Goal: Information Seeking & Learning: Learn about a topic

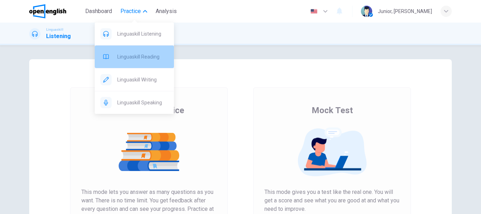
click at [144, 59] on span "Linguaskill Reading" at bounding box center [142, 56] width 51 height 8
click at [147, 54] on span "Linguaskill Reading" at bounding box center [142, 56] width 51 height 8
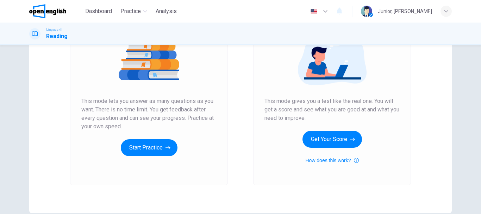
scroll to position [98, 0]
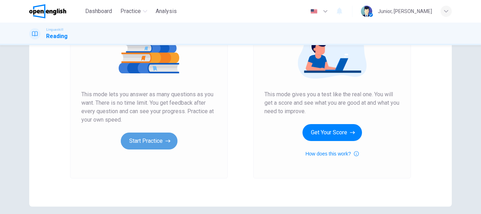
click at [146, 140] on button "Start Practice" at bounding box center [149, 140] width 57 height 17
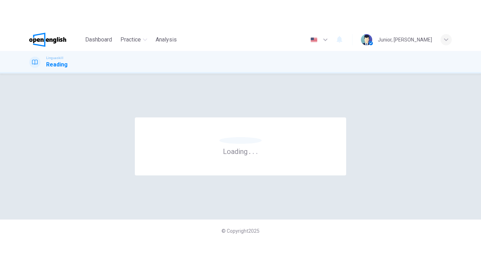
scroll to position [0, 0]
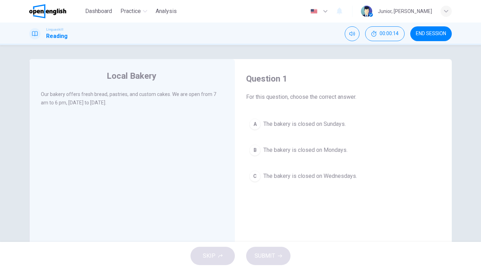
click at [146, 183] on div "Local Bakery Our bakery offers fresh bread, pastries, and custom cakes. We are …" at bounding box center [132, 181] width 206 height 245
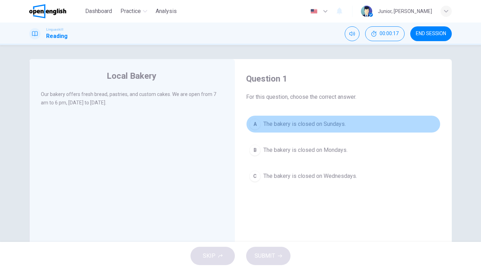
click at [273, 126] on span "The bakery is closed on Sundays." at bounding box center [304, 124] width 82 height 8
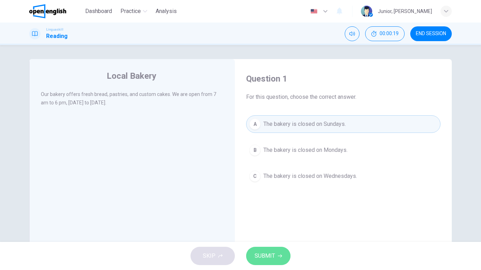
click at [276, 213] on button "SUBMIT" at bounding box center [268, 256] width 44 height 18
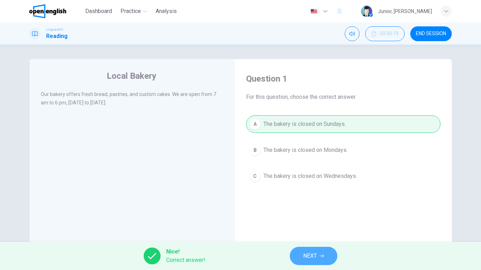
click at [305, 213] on span "NEXT" at bounding box center [310, 256] width 14 height 10
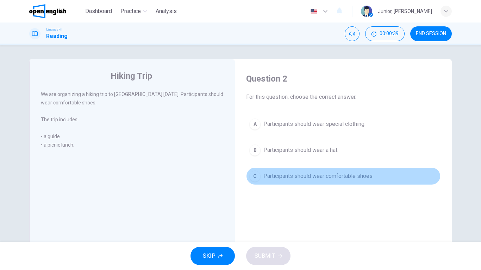
click at [275, 175] on span "Participants should wear comfortable shoes." at bounding box center [318, 176] width 110 height 8
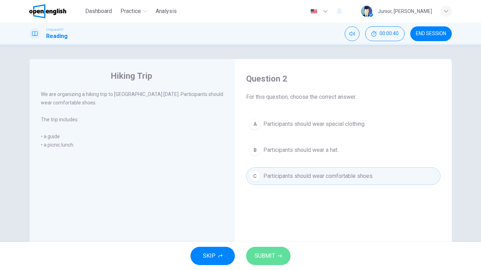
click at [262, 213] on span "SUBMIT" at bounding box center [265, 256] width 20 height 10
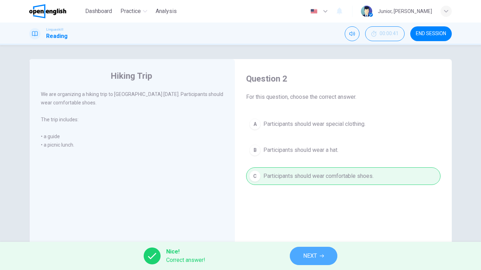
click at [300, 213] on button "NEXT" at bounding box center [314, 256] width 48 height 18
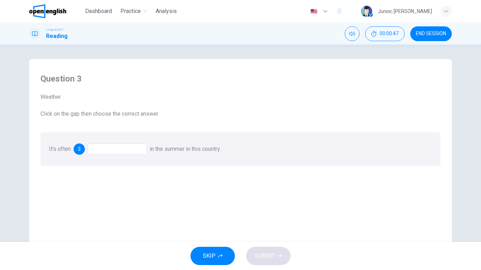
click at [111, 151] on div at bounding box center [117, 149] width 59 height 11
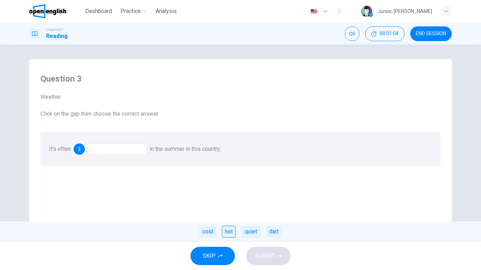
click at [229, 213] on div "hot" at bounding box center [229, 232] width 14 height 12
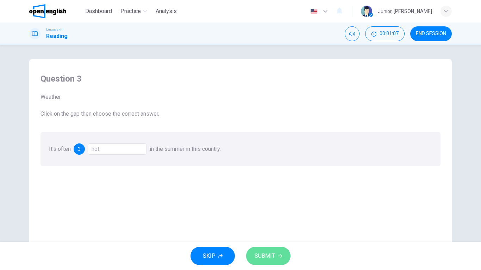
click at [267, 213] on span "SUBMIT" at bounding box center [265, 256] width 20 height 10
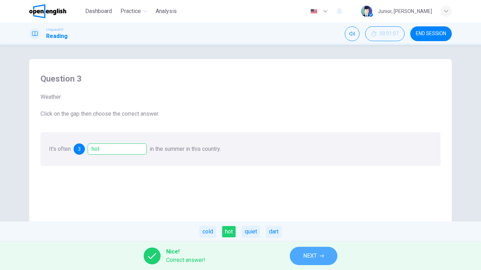
click at [294, 213] on button "NEXT" at bounding box center [314, 256] width 48 height 18
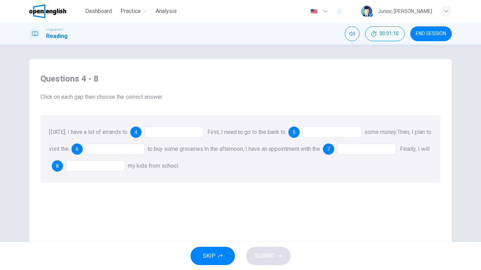
click at [177, 134] on div at bounding box center [173, 132] width 59 height 11
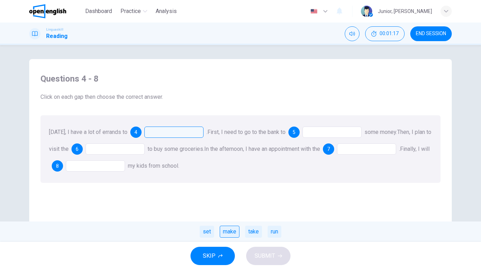
click at [229, 213] on div "make" at bounding box center [230, 232] width 20 height 12
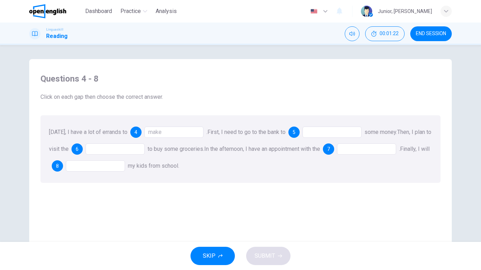
click at [174, 132] on div "make" at bounding box center [173, 132] width 59 height 11
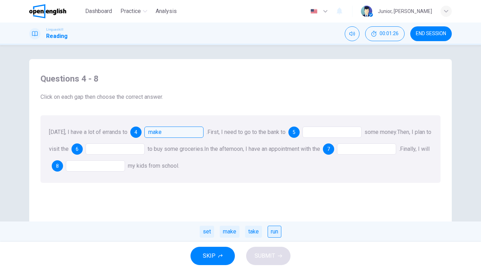
click at [268, 213] on div "run" at bounding box center [275, 232] width 14 height 12
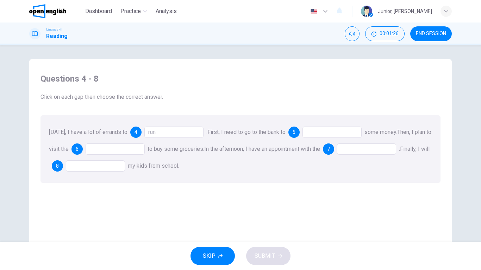
click at [267, 213] on div "Questions 4 - 8 Click on each gap then choose the correct answer. [DATE], I hav…" at bounding box center [240, 185] width 411 height 238
click at [323, 133] on div at bounding box center [331, 132] width 59 height 11
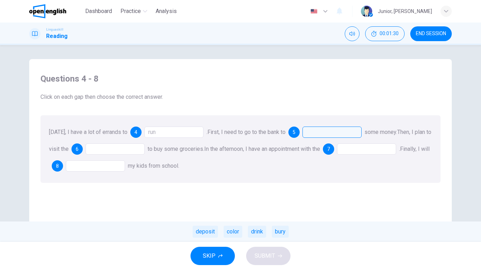
click at [323, 133] on div at bounding box center [331, 132] width 59 height 11
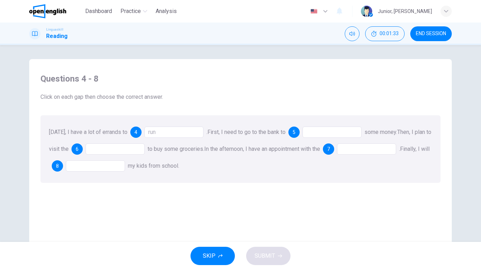
click at [324, 131] on div at bounding box center [331, 132] width 59 height 11
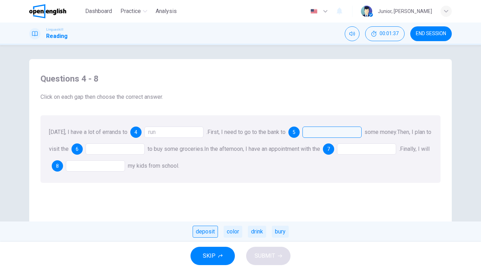
click at [208, 213] on div "deposit" at bounding box center [205, 232] width 25 height 12
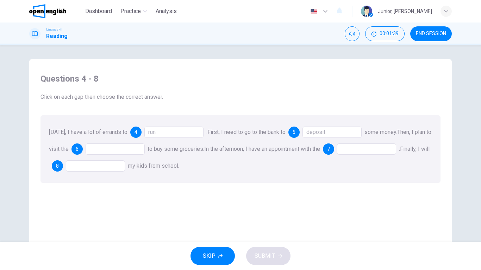
click at [130, 150] on div at bounding box center [115, 149] width 59 height 11
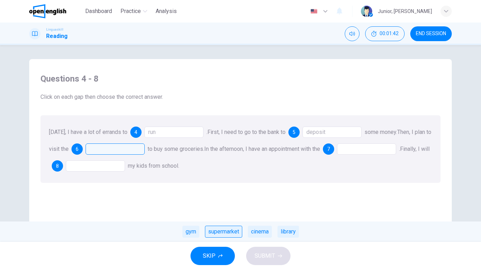
click at [218, 213] on div "supermarket" at bounding box center [223, 232] width 37 height 12
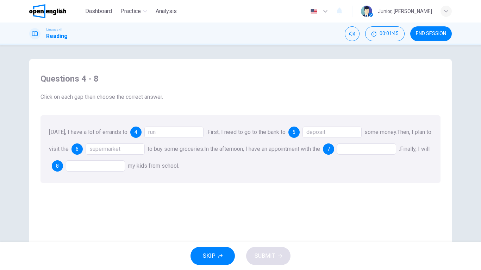
click at [369, 151] on div at bounding box center [366, 149] width 59 height 11
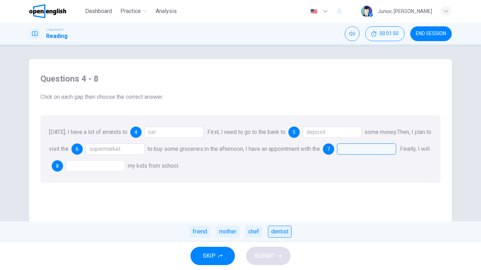
click at [282, 213] on div "dentist" at bounding box center [280, 232] width 24 height 12
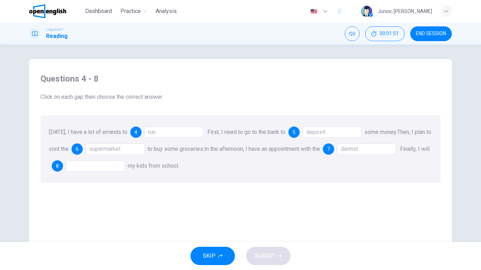
click at [95, 163] on div at bounding box center [95, 166] width 59 height 11
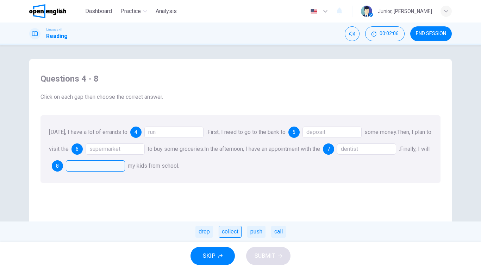
click at [231, 213] on div "collect" at bounding box center [230, 232] width 23 height 12
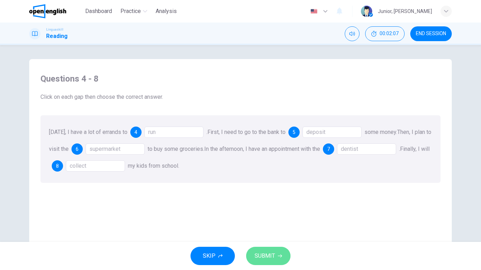
click at [258, 213] on span "SUBMIT" at bounding box center [265, 256] width 20 height 10
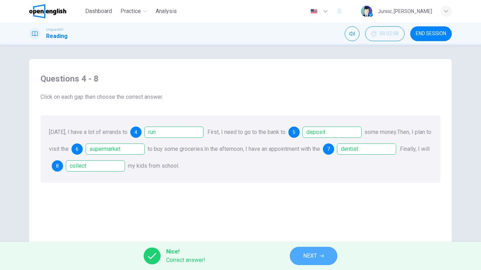
click at [326, 213] on button "NEXT" at bounding box center [314, 256] width 48 height 18
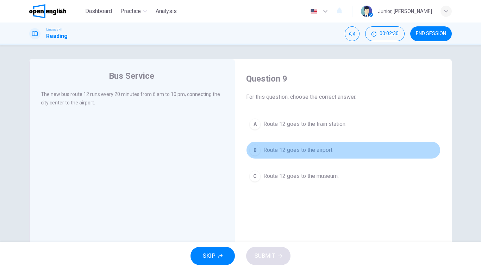
click at [321, 152] on span "Route 12 goes to the airport." at bounding box center [298, 150] width 70 height 8
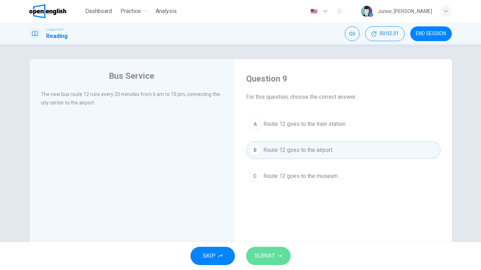
click at [272, 213] on button "SUBMIT" at bounding box center [268, 256] width 44 height 18
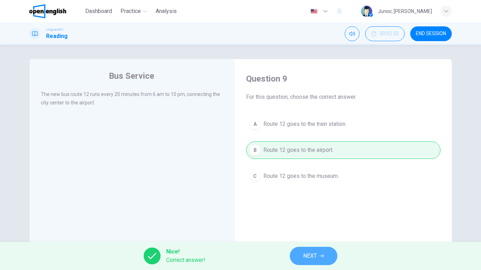
click at [310, 213] on button "NEXT" at bounding box center [314, 256] width 48 height 18
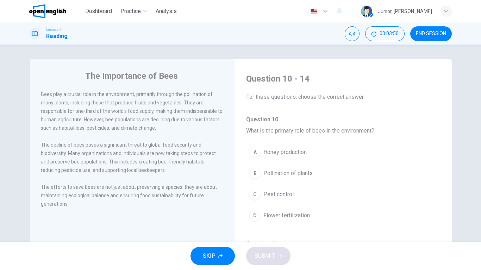
click at [295, 172] on span "Pollination of plants" at bounding box center [287, 173] width 49 height 8
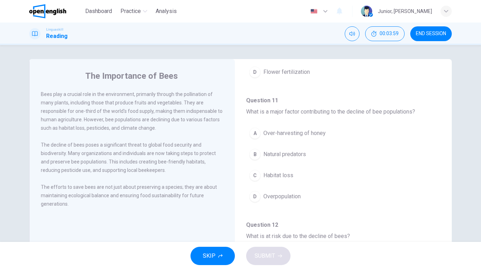
scroll to position [146, 0]
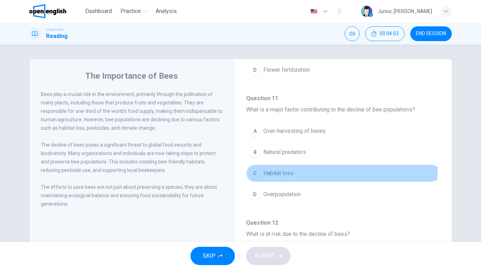
click at [278, 169] on button "C Habitat loss" at bounding box center [343, 174] width 194 height 18
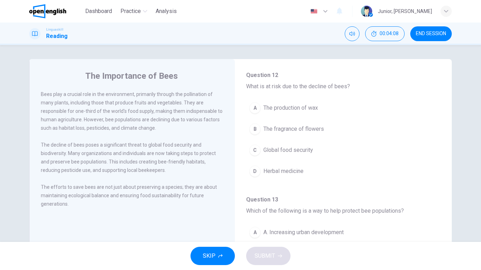
scroll to position [297, 0]
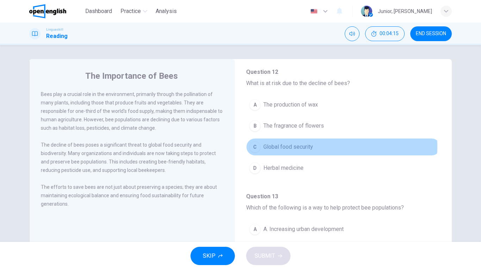
click at [278, 146] on span "Global food security" at bounding box center [288, 147] width 50 height 8
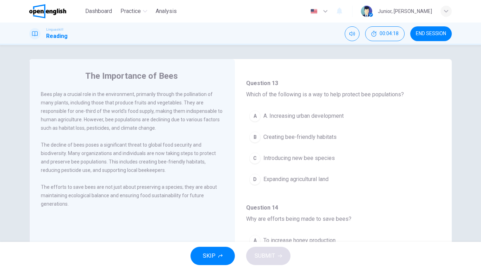
scroll to position [412, 0]
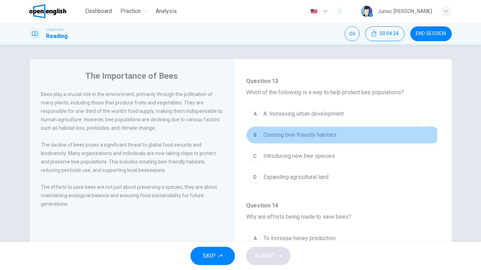
click at [311, 133] on span "Creating bee-friendly habitats" at bounding box center [299, 135] width 73 height 8
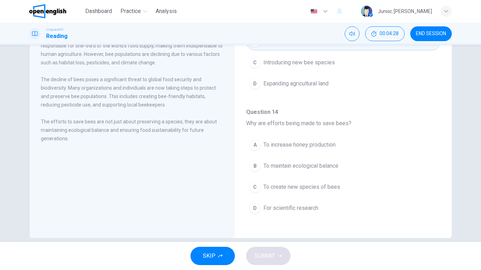
scroll to position [76, 0]
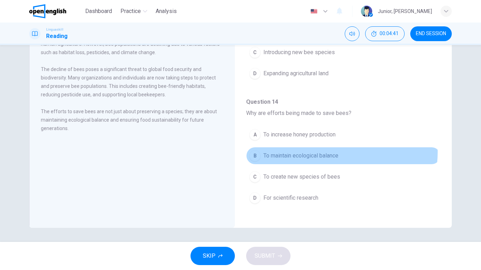
click at [324, 152] on span "To maintain ecological balance" at bounding box center [300, 156] width 75 height 8
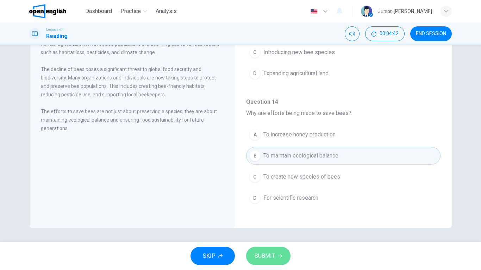
click at [277, 213] on button "SUBMIT" at bounding box center [268, 256] width 44 height 18
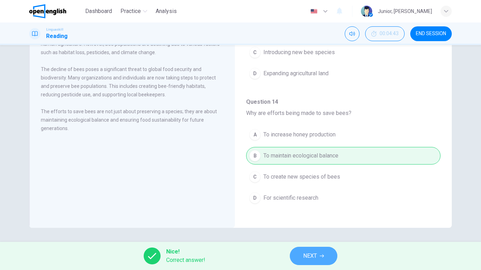
click at [315, 213] on span "NEXT" at bounding box center [310, 256] width 14 height 10
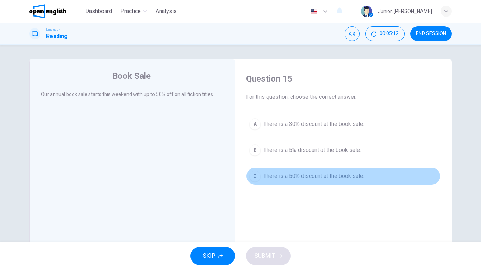
click at [298, 174] on span "There is a 50% discount at the book sale." at bounding box center [313, 176] width 101 height 8
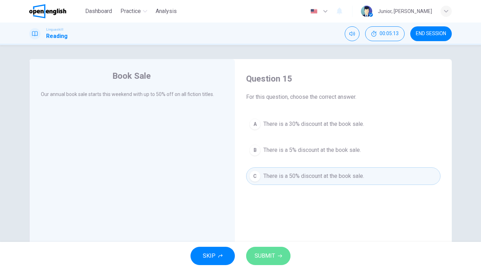
click at [276, 213] on button "SUBMIT" at bounding box center [268, 256] width 44 height 18
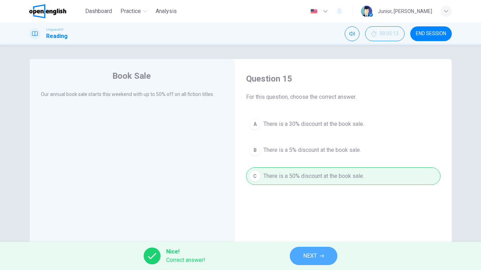
click at [298, 213] on button "NEXT" at bounding box center [314, 256] width 48 height 18
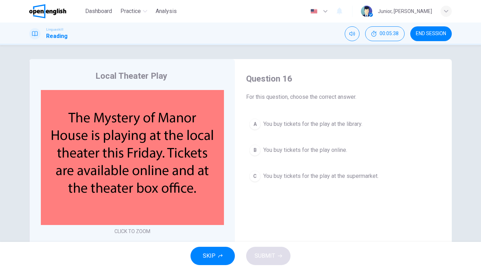
click at [272, 159] on div "A You buy tickets for the play at the library. B You buy tickets for the play o…" at bounding box center [343, 150] width 194 height 70
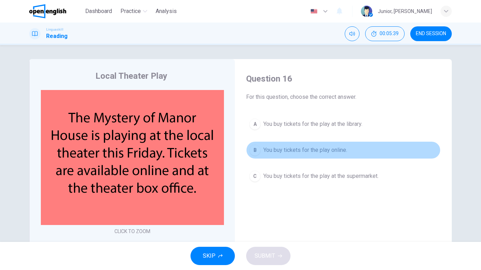
click at [268, 153] on span "You buy tickets for the play online." at bounding box center [305, 150] width 84 height 8
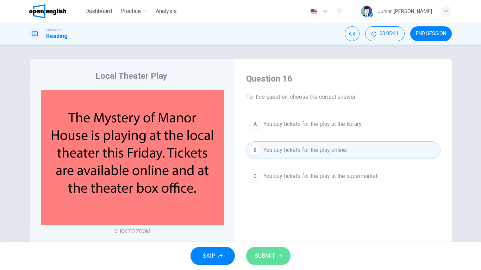
click at [273, 213] on span "SUBMIT" at bounding box center [265, 256] width 20 height 10
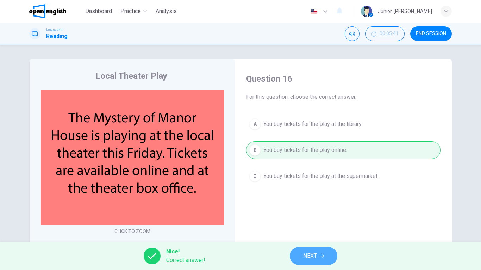
click at [307, 213] on span "NEXT" at bounding box center [310, 256] width 14 height 10
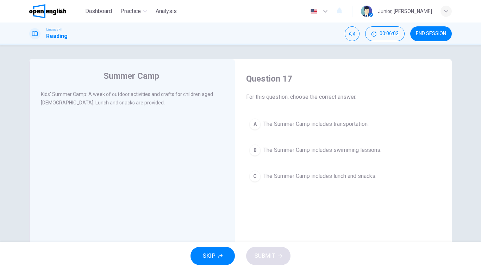
click at [301, 178] on span "The Summer Camp includes lunch and snacks." at bounding box center [319, 176] width 113 height 8
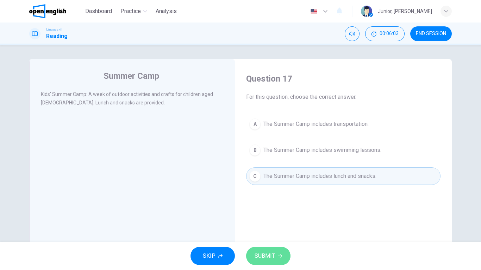
click at [273, 213] on span "SUBMIT" at bounding box center [265, 256] width 20 height 10
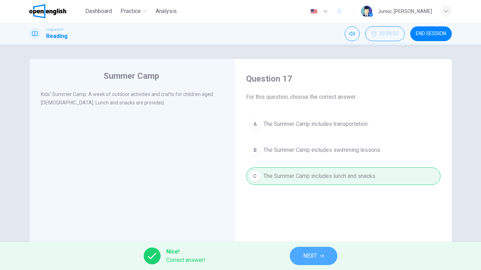
click at [300, 213] on button "NEXT" at bounding box center [314, 256] width 48 height 18
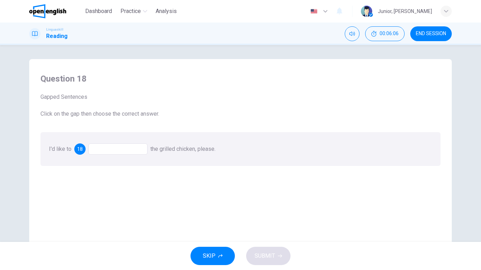
click at [98, 149] on div at bounding box center [117, 149] width 59 height 11
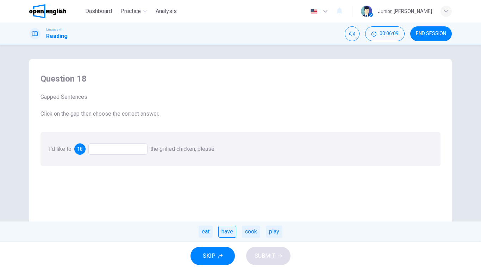
click at [224, 213] on div "have" at bounding box center [227, 232] width 18 height 12
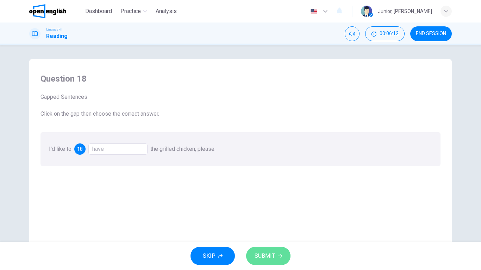
click at [264, 213] on span "SUBMIT" at bounding box center [265, 256] width 20 height 10
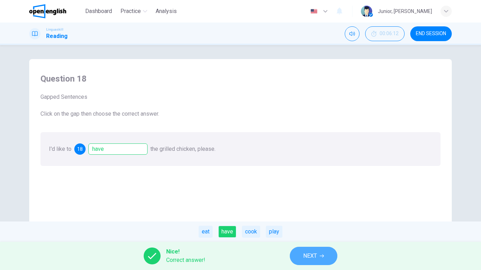
click at [306, 213] on span "NEXT" at bounding box center [310, 256] width 14 height 10
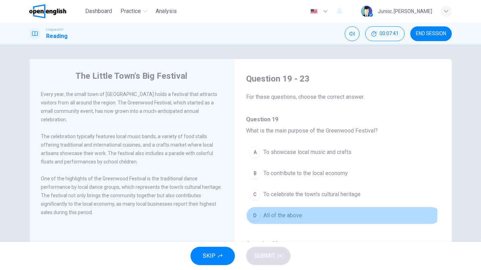
click at [282, 213] on span "All of the above" at bounding box center [282, 216] width 39 height 8
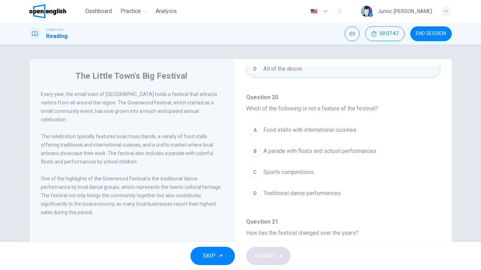
scroll to position [165, 0]
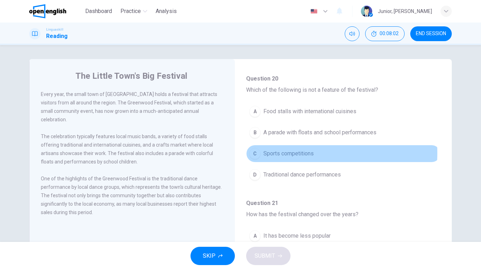
click at [283, 153] on span "Sports competitions" at bounding box center [288, 154] width 50 height 8
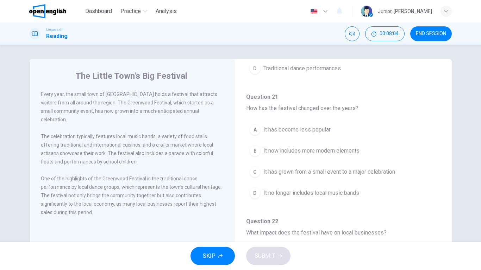
scroll to position [295, 0]
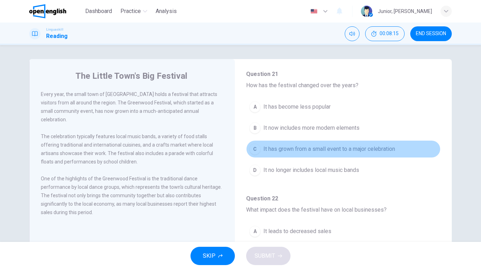
click at [376, 150] on span "It has grown from a small event to a major celebration" at bounding box center [329, 149] width 132 height 8
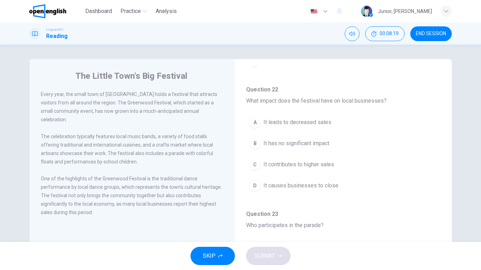
scroll to position [405, 0]
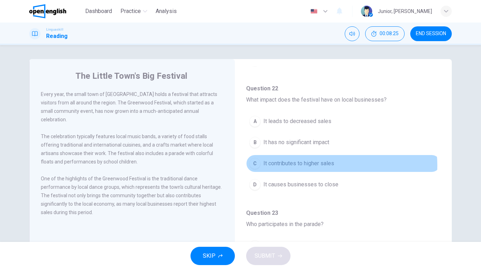
click at [327, 165] on span "It contributes to higher sales" at bounding box center [298, 163] width 71 height 8
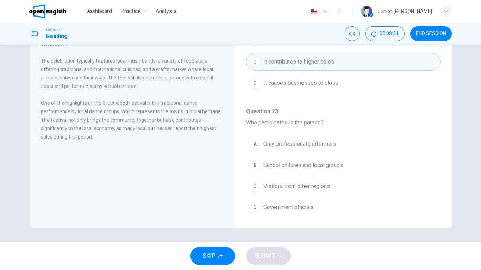
scroll to position [440, 0]
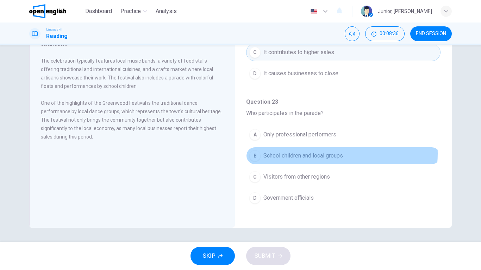
click at [322, 154] on span "School children and local groups" at bounding box center [303, 156] width 80 height 8
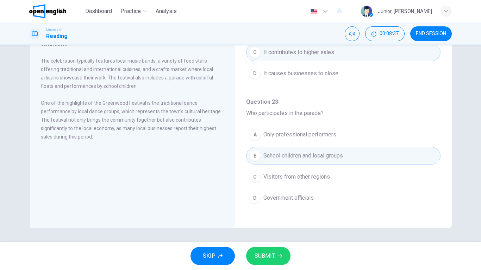
click at [272, 213] on span "SUBMIT" at bounding box center [265, 256] width 20 height 10
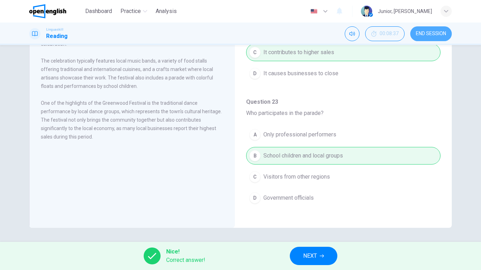
click at [419, 31] on span "END SESSION" at bounding box center [431, 34] width 30 height 6
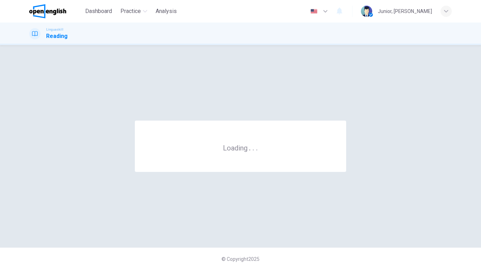
scroll to position [0, 0]
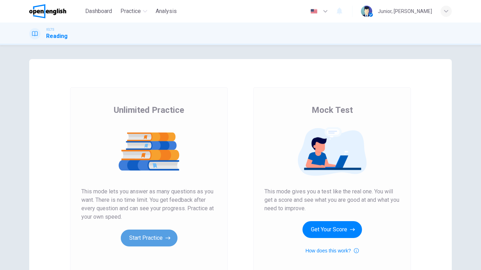
click at [157, 236] on button "Start Practice" at bounding box center [149, 238] width 57 height 17
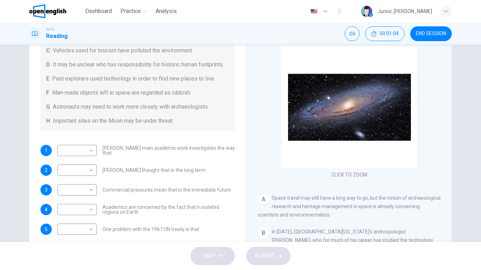
scroll to position [107, 0]
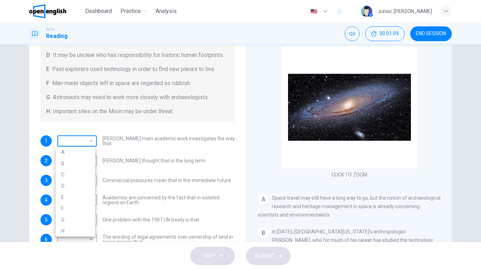
click at [91, 138] on body "This site uses cookies, as explained in our Privacy Policy . If you agree to th…" at bounding box center [240, 135] width 481 height 270
click at [126, 116] on div at bounding box center [240, 135] width 481 height 270
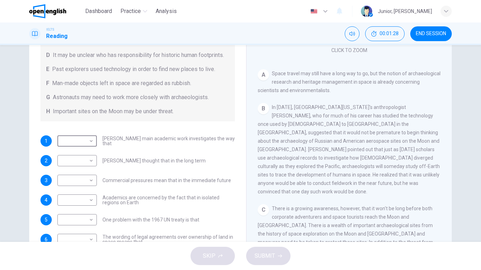
scroll to position [131, 0]
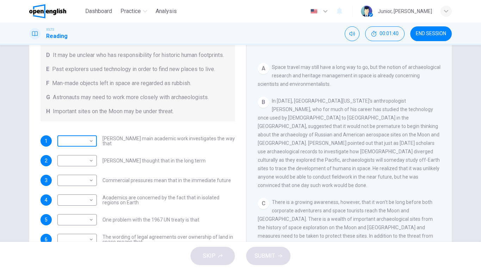
click at [82, 144] on body "This site uses cookies, as explained in our Privacy Policy . If you agree to th…" at bounding box center [240, 135] width 481 height 270
drag, startPoint x: 236, startPoint y: 106, endPoint x: 241, endPoint y: 75, distance: 32.1
click at [241, 75] on div at bounding box center [240, 135] width 481 height 270
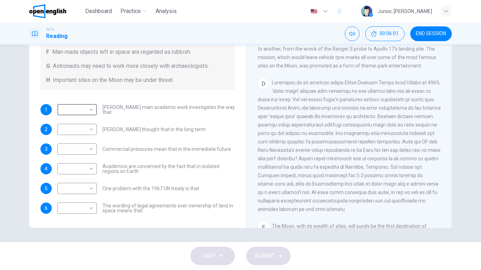
scroll to position [352, 0]
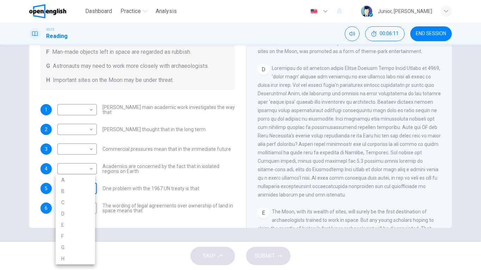
click at [88, 193] on body "This site uses cookies, as explained in our Privacy Policy . If you agree to th…" at bounding box center [240, 135] width 481 height 270
click at [77, 212] on li "D" at bounding box center [75, 213] width 39 height 11
type input "*"
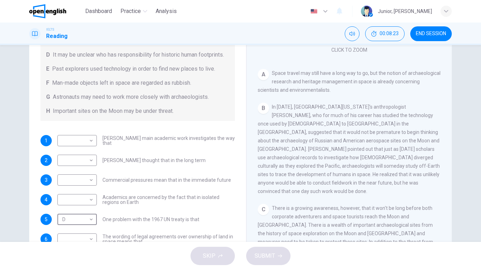
scroll to position [128, 0]
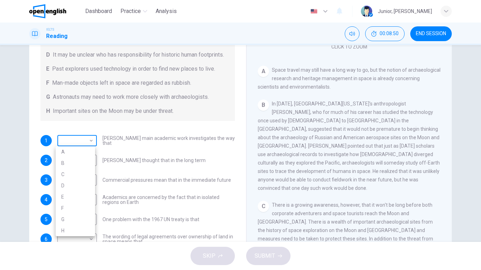
click at [84, 144] on body "This site uses cookies, as explained in our Privacy Policy . If you agree to th…" at bounding box center [240, 135] width 481 height 270
click at [81, 164] on li "B" at bounding box center [75, 163] width 39 height 11
type input "*"
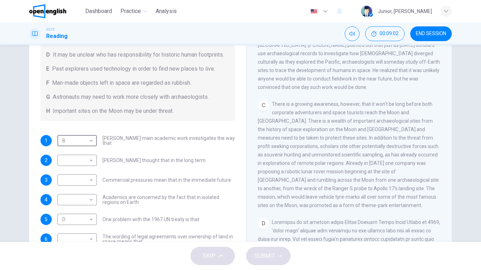
scroll to position [251, 0]
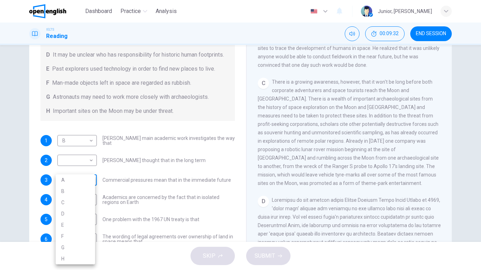
click at [88, 177] on body "This site uses cookies, as explained in our Privacy Policy . If you agree to th…" at bounding box center [240, 135] width 481 height 270
click at [82, 199] on li "C" at bounding box center [75, 202] width 39 height 11
type input "*"
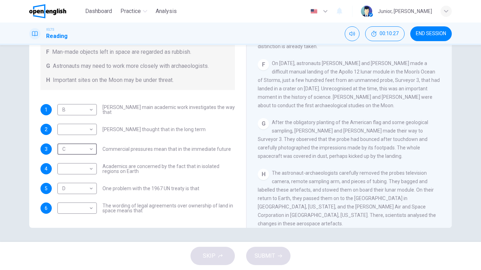
scroll to position [540, 0]
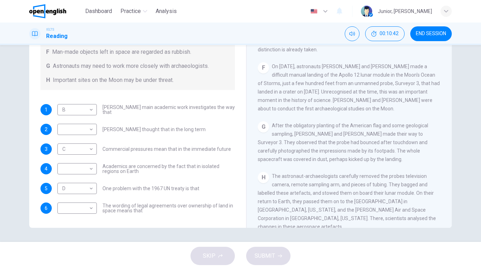
drag, startPoint x: 449, startPoint y: 176, endPoint x: 449, endPoint y: 189, distance: 12.7
click at [449, 189] on div "Space: The Final Archaeological Frontier CLICK TO ZOOM Click to Zoom A Space tr…" at bounding box center [349, 111] width 206 height 256
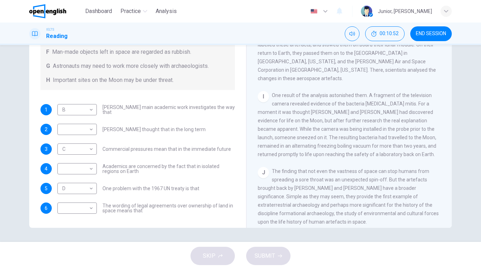
scroll to position [706, 0]
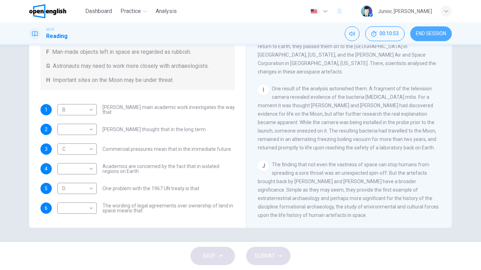
click at [430, 35] on span "END SESSION" at bounding box center [431, 34] width 30 height 6
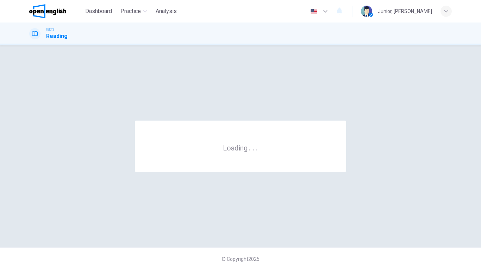
scroll to position [0, 0]
